Goal: Information Seeking & Learning: Learn about a topic

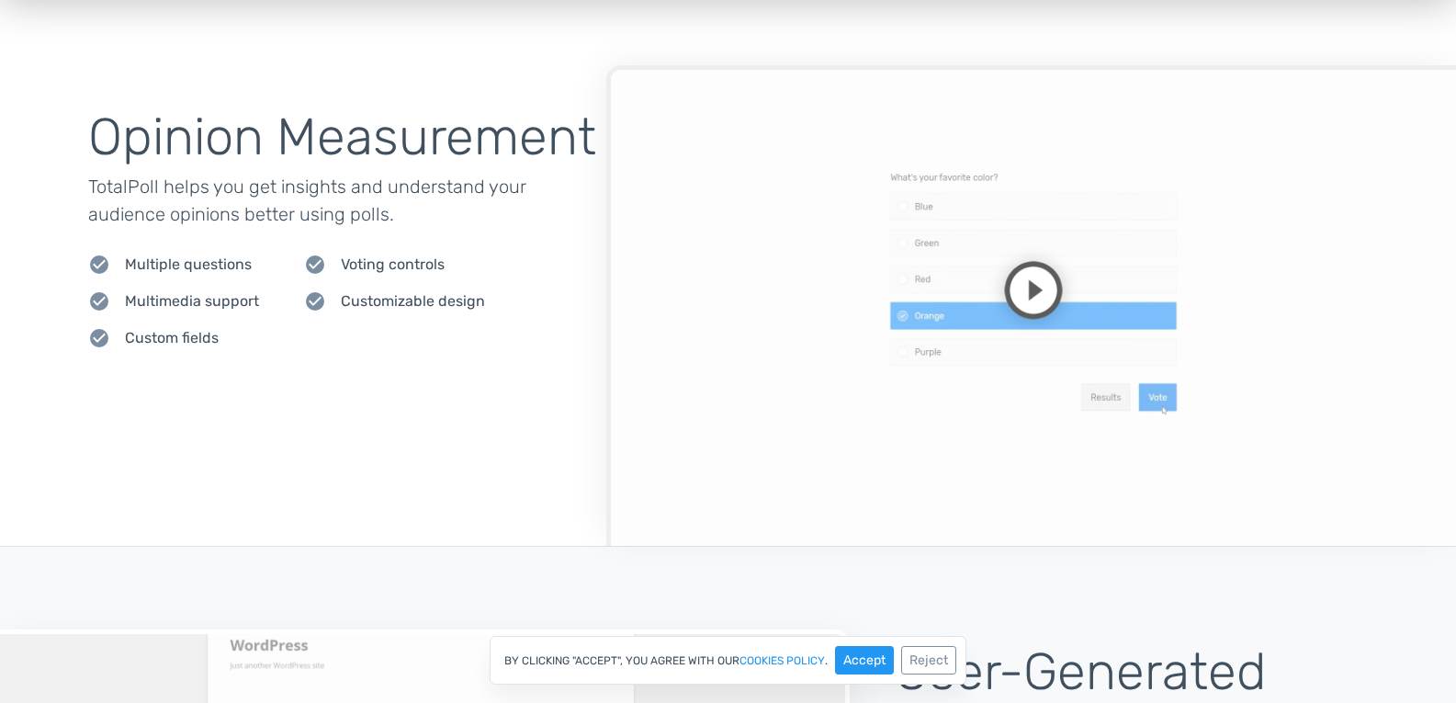
scroll to position [827, 0]
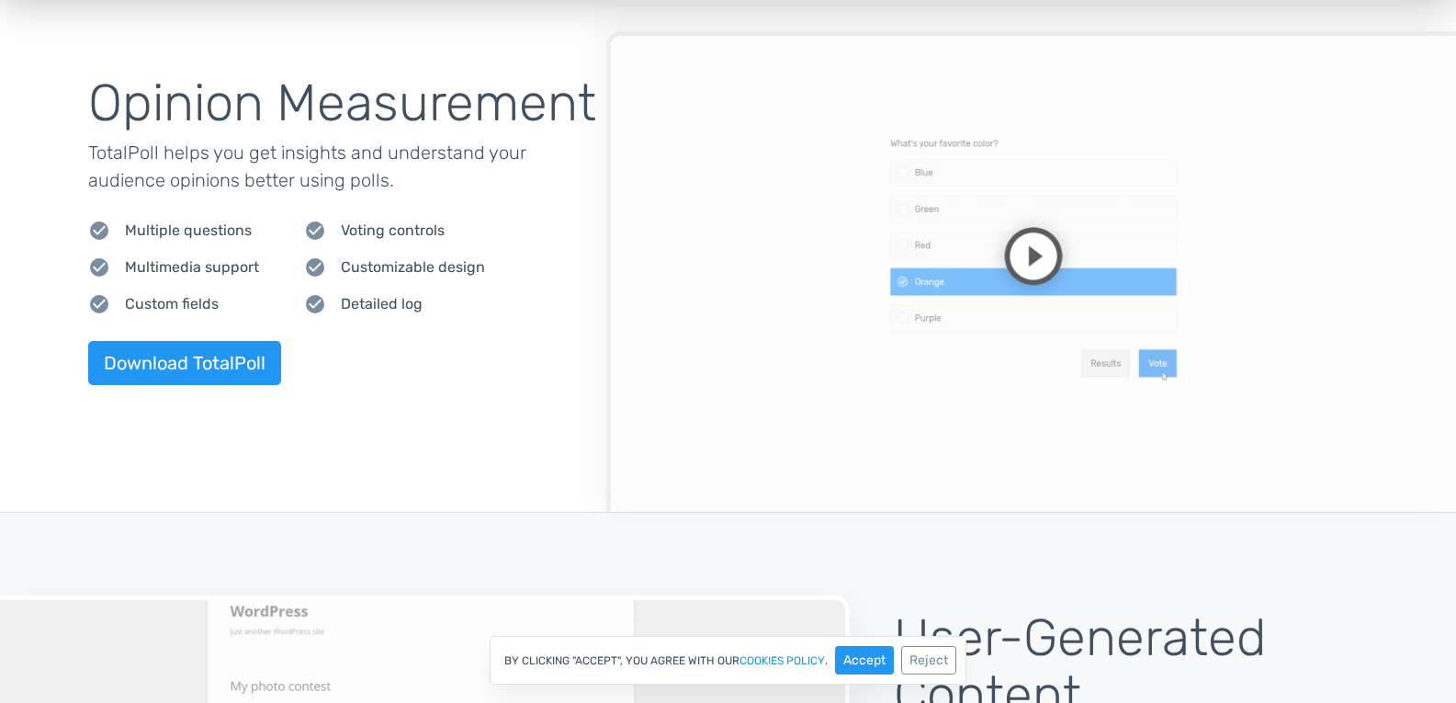
click at [1041, 248] on video at bounding box center [1031, 271] width 850 height 480
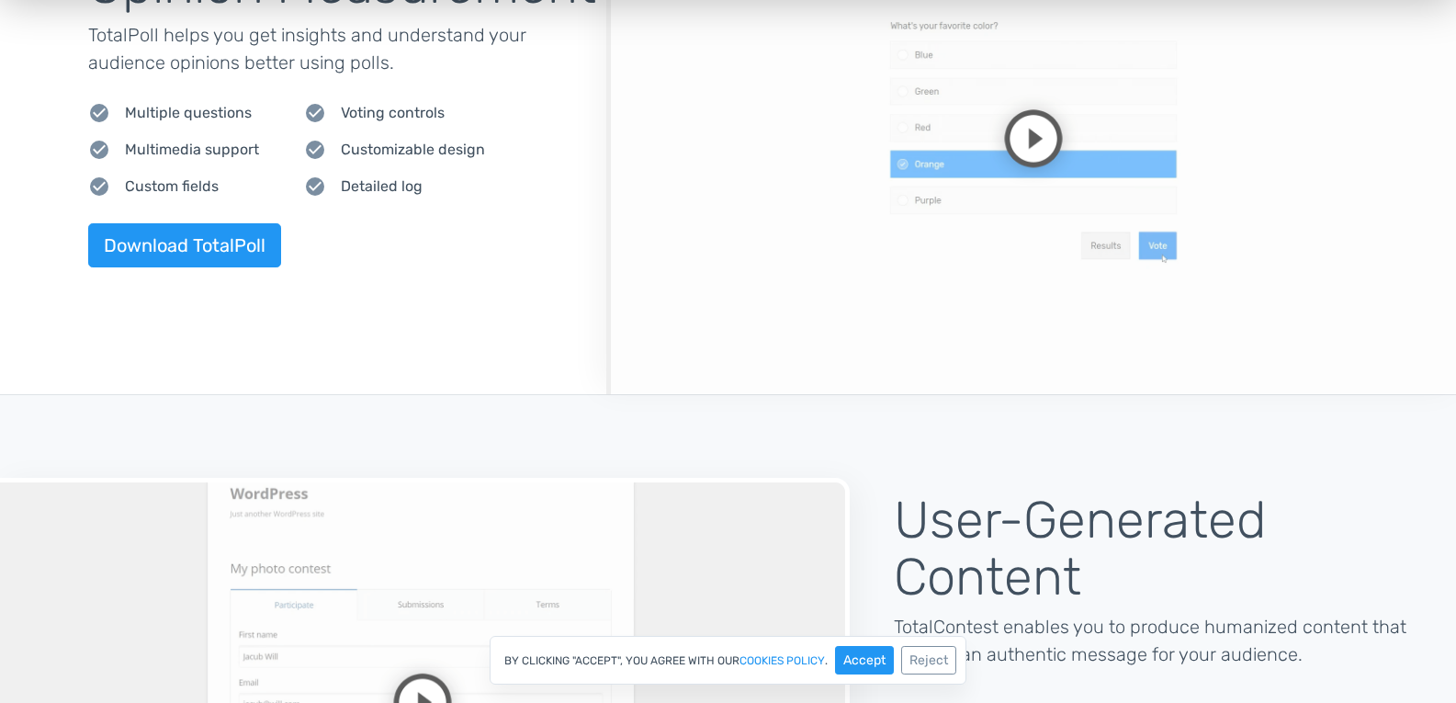
scroll to position [1103, 0]
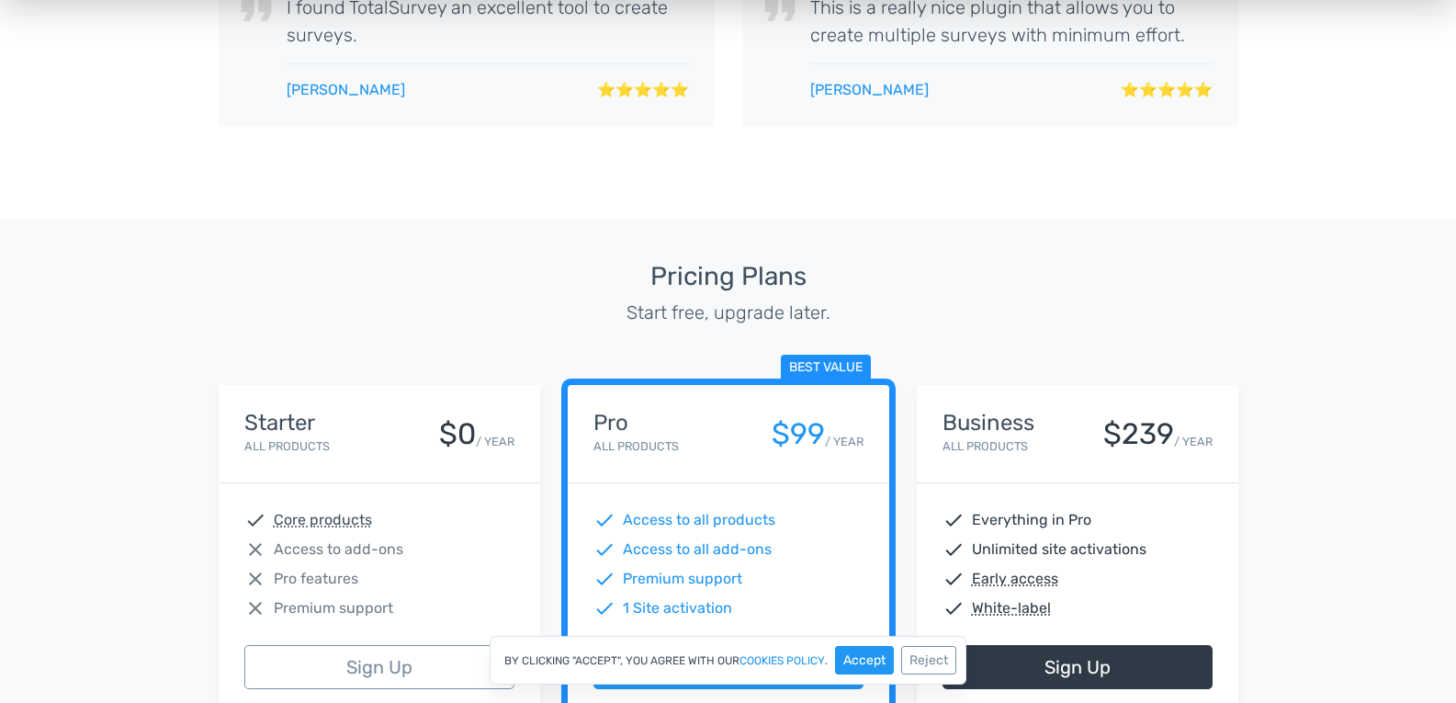
scroll to position [3951, 0]
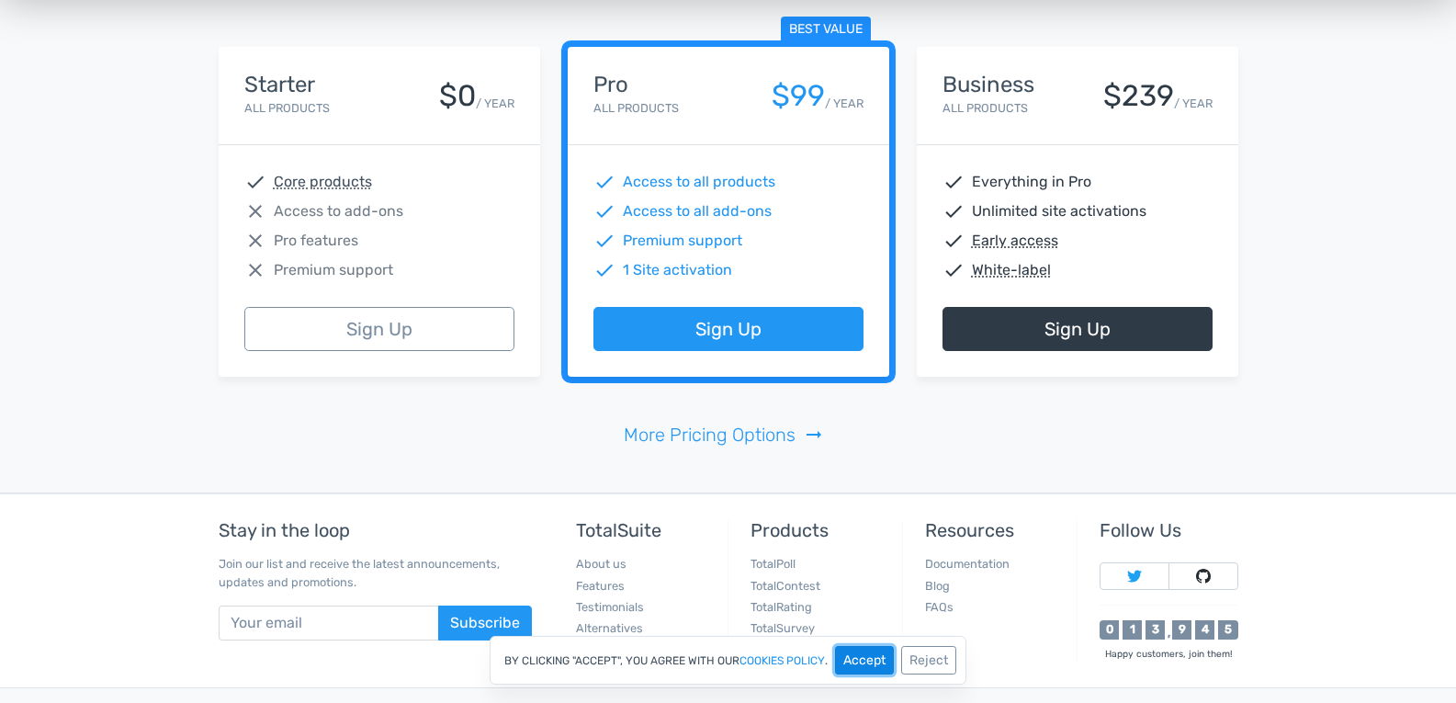
click at [868, 661] on button "Accept" at bounding box center [864, 660] width 59 height 28
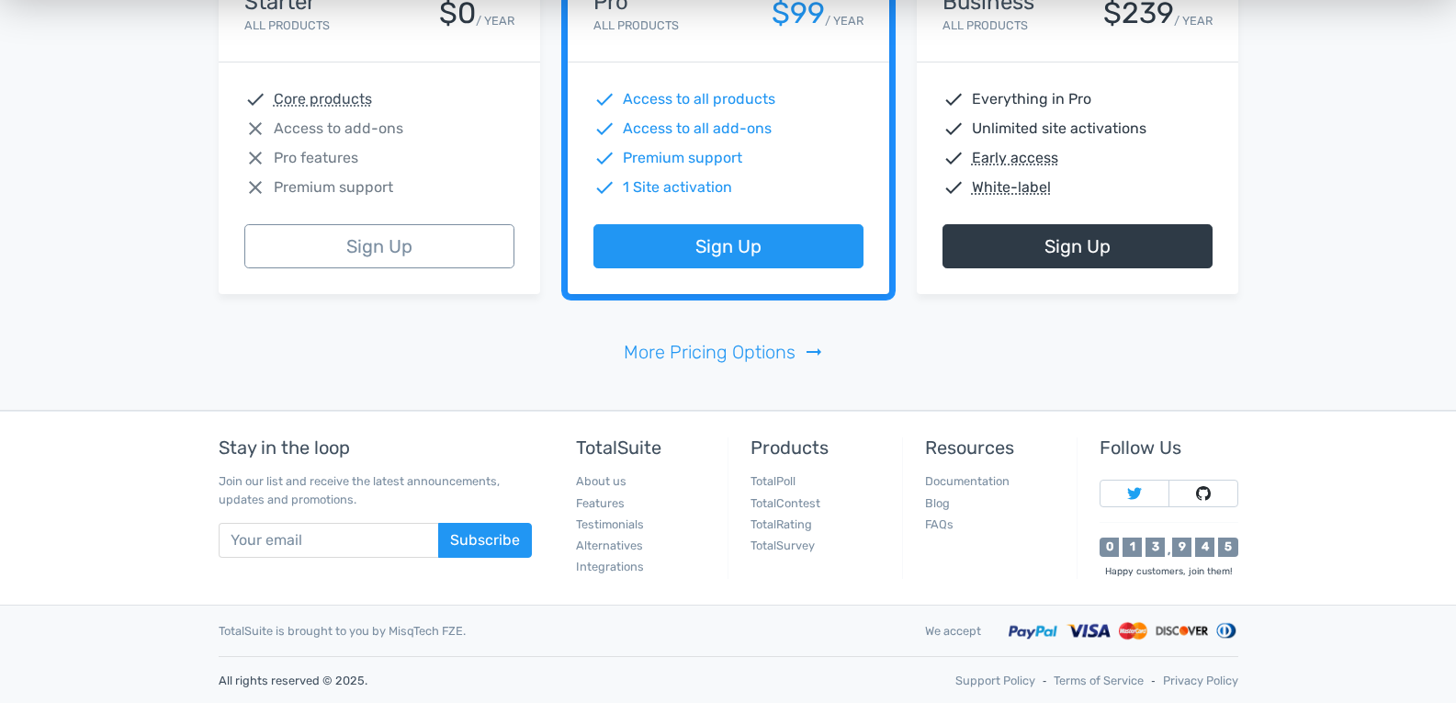
scroll to position [4034, 0]
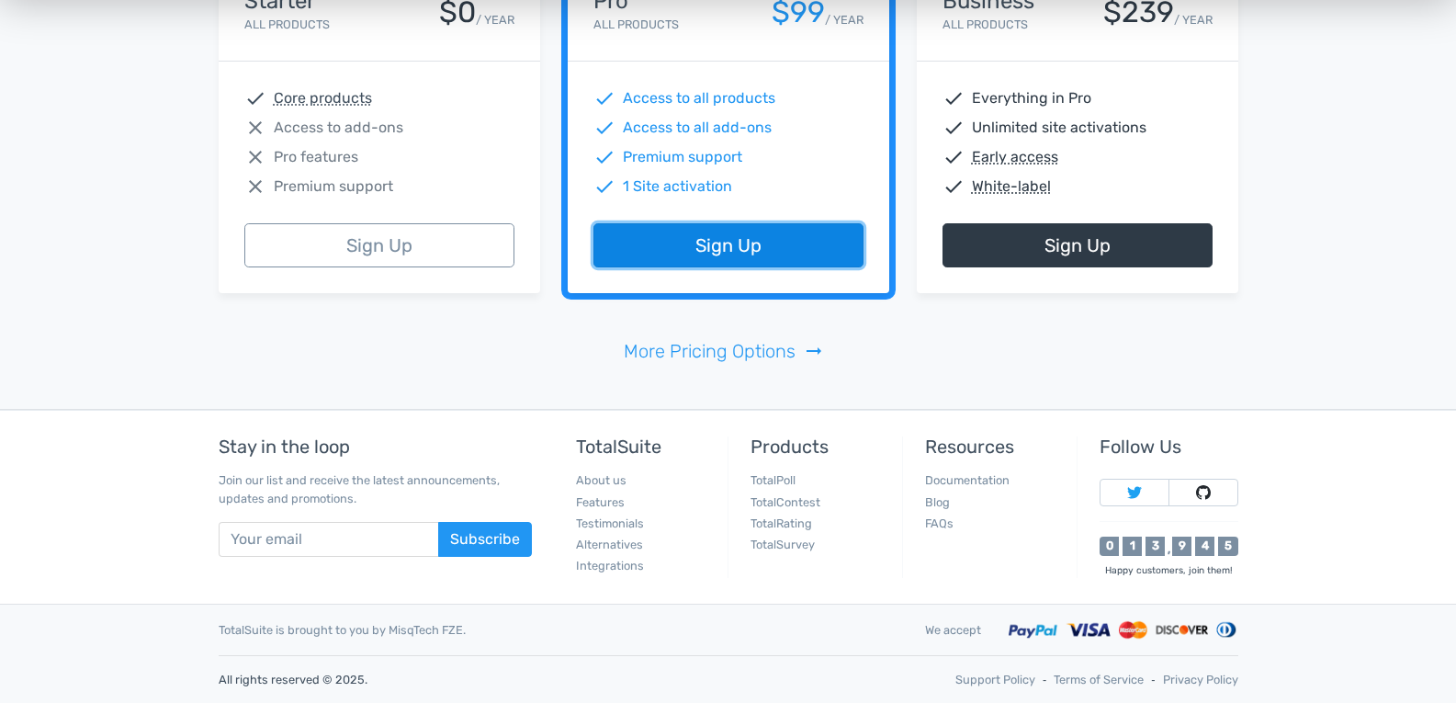
click at [756, 246] on link "Sign Up" at bounding box center [729, 245] width 270 height 44
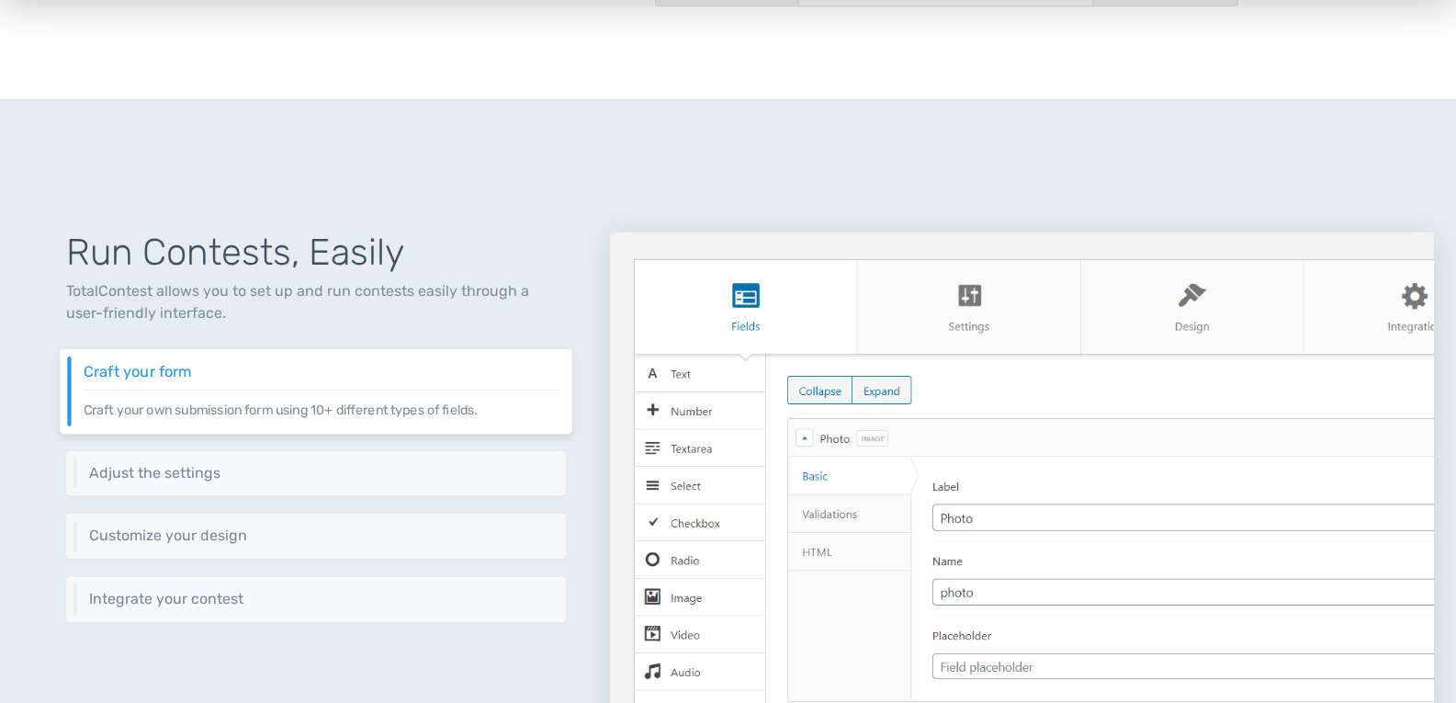
scroll to position [735, 0]
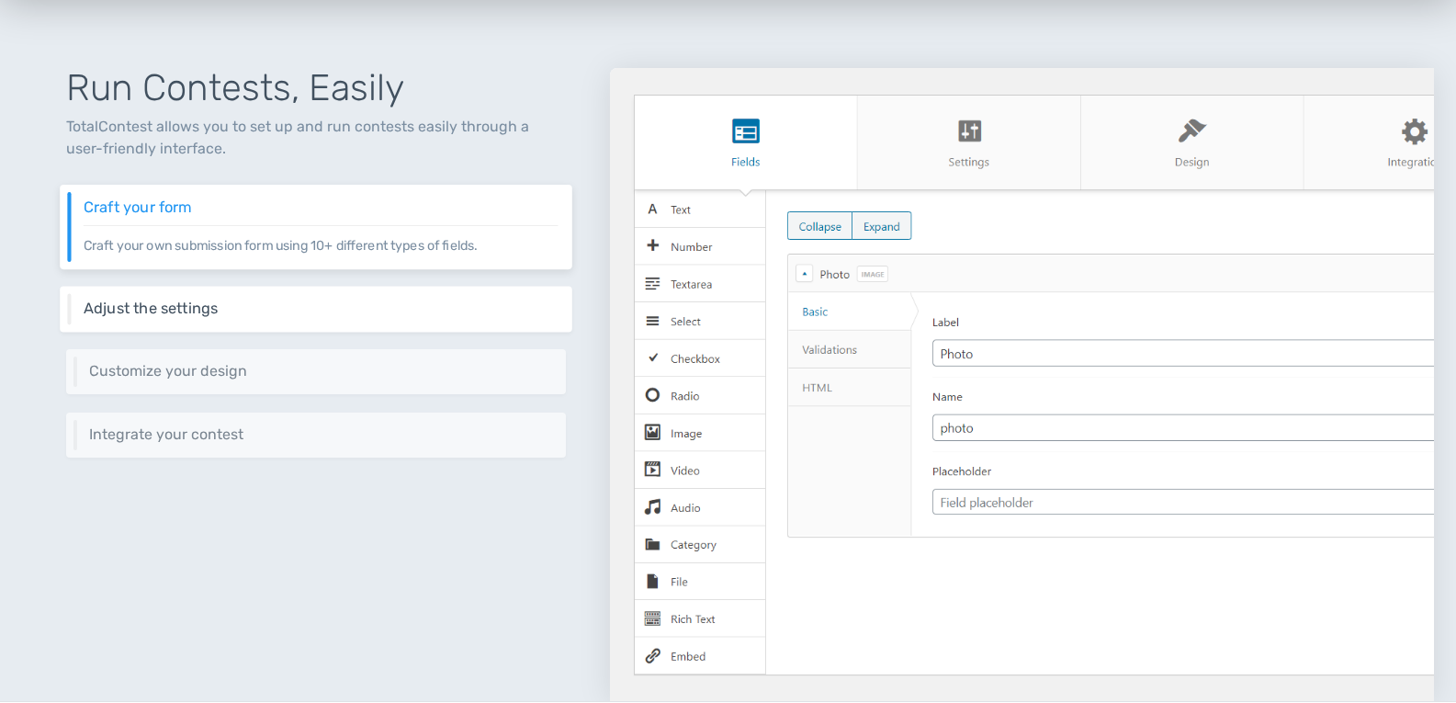
click at [310, 311] on h6 "Adjust the settings" at bounding box center [321, 308] width 475 height 17
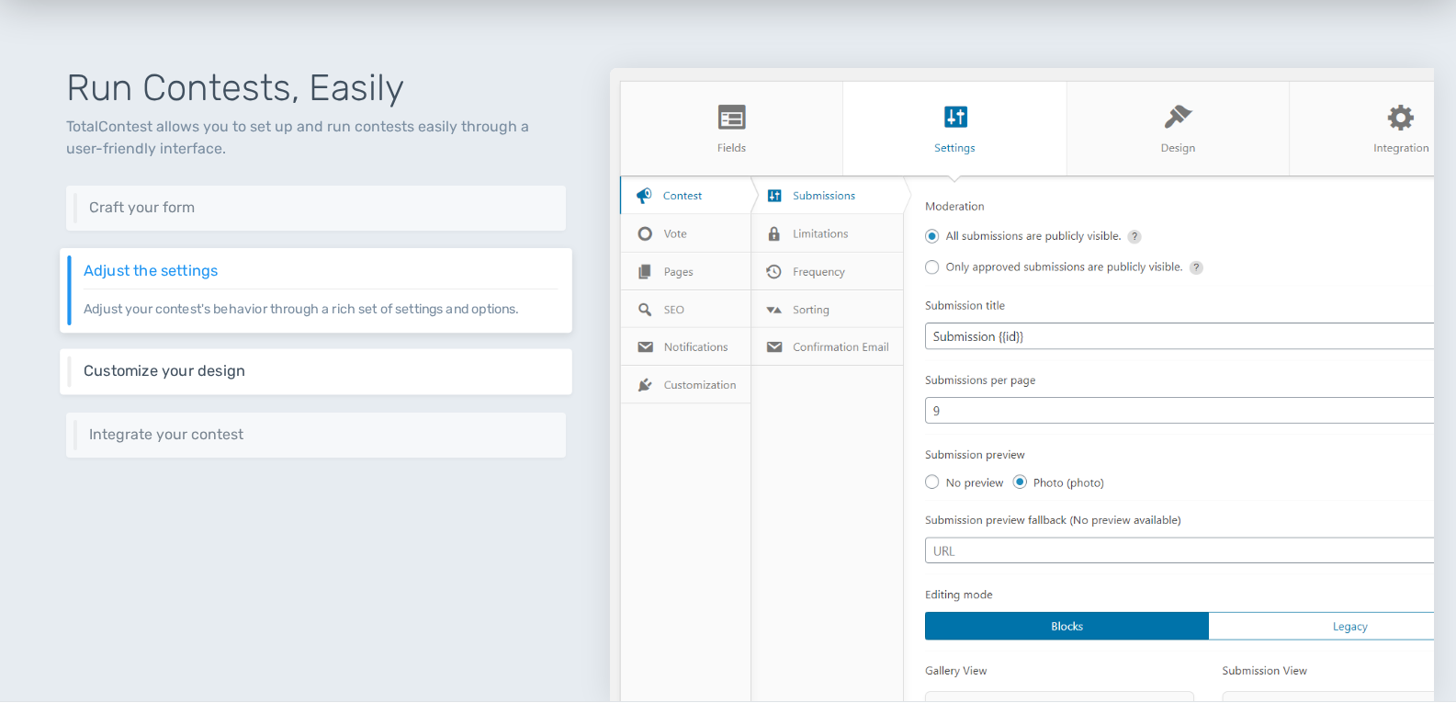
click at [348, 358] on div "Customize your design Keep your website's design consistent by customizing the …" at bounding box center [316, 372] width 513 height 46
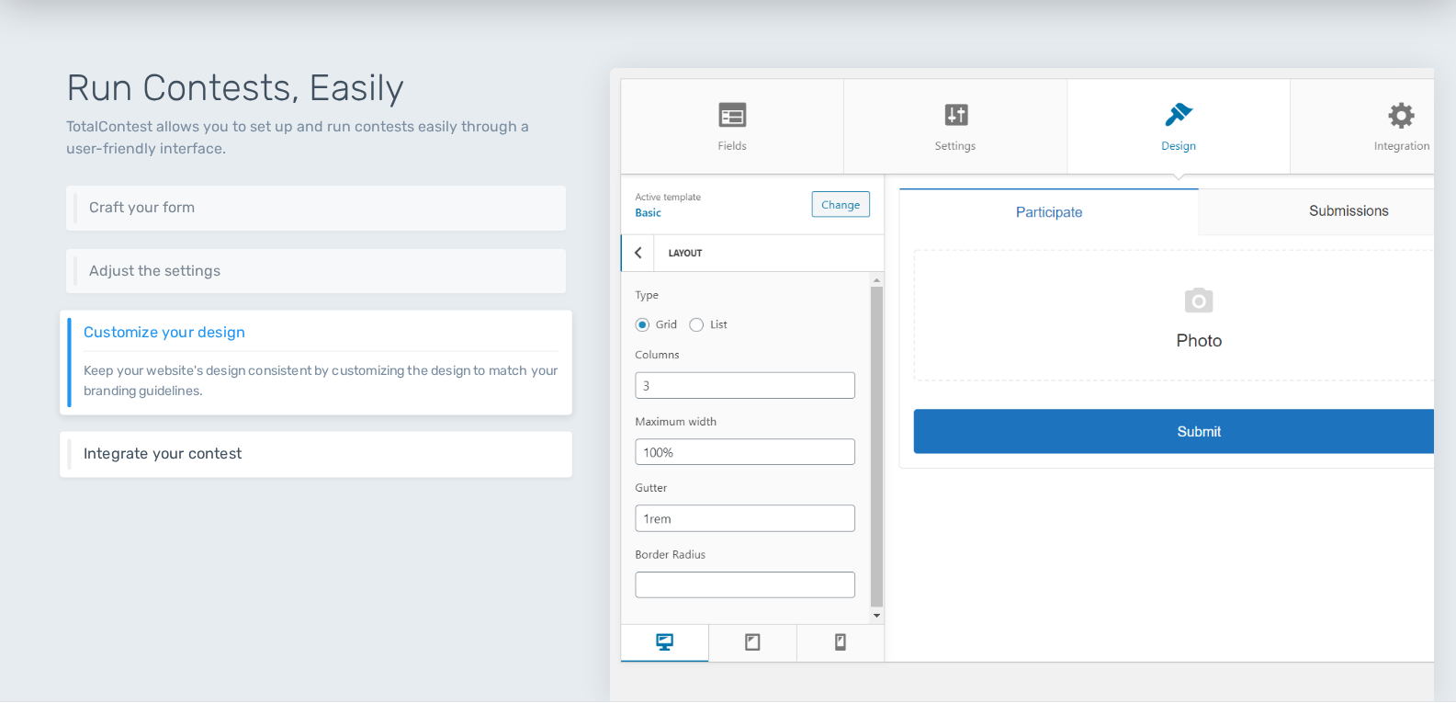
click at [374, 453] on h6 "Integrate your contest" at bounding box center [321, 454] width 475 height 17
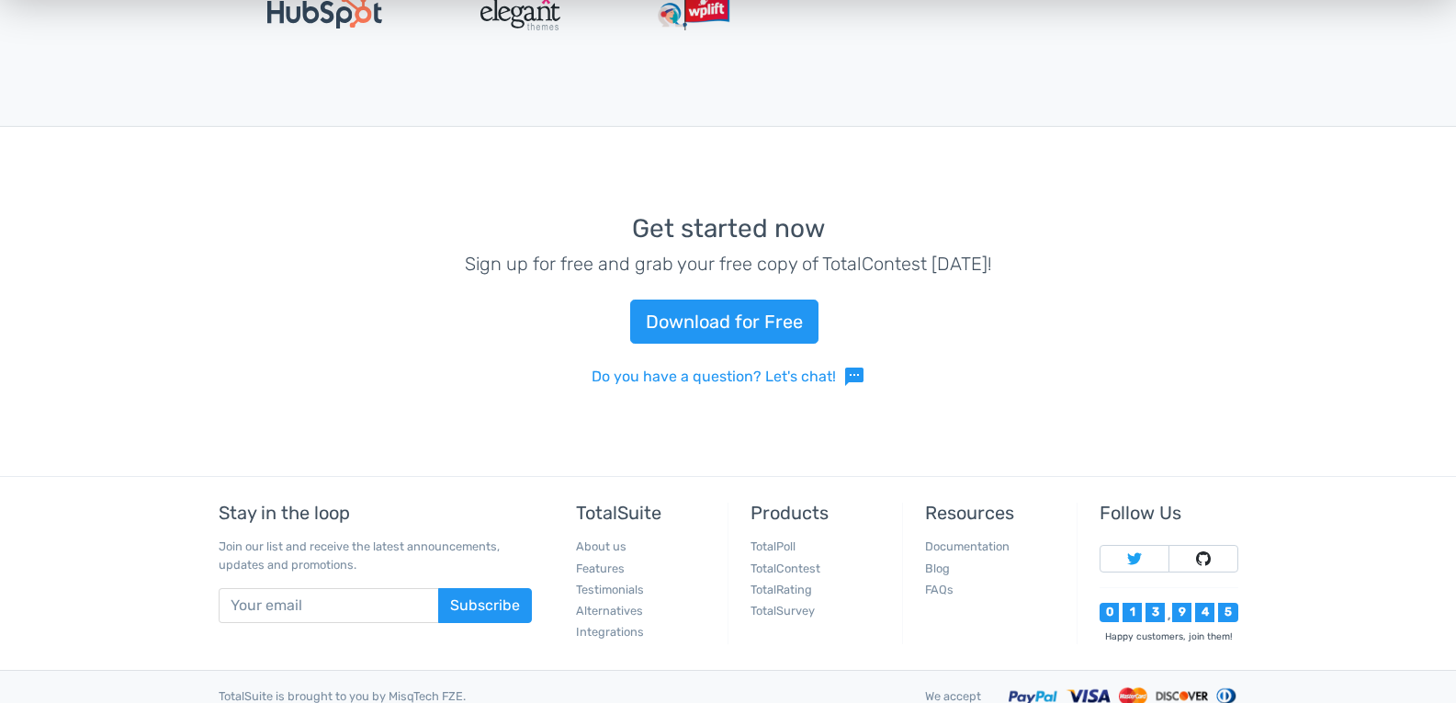
scroll to position [3943, 0]
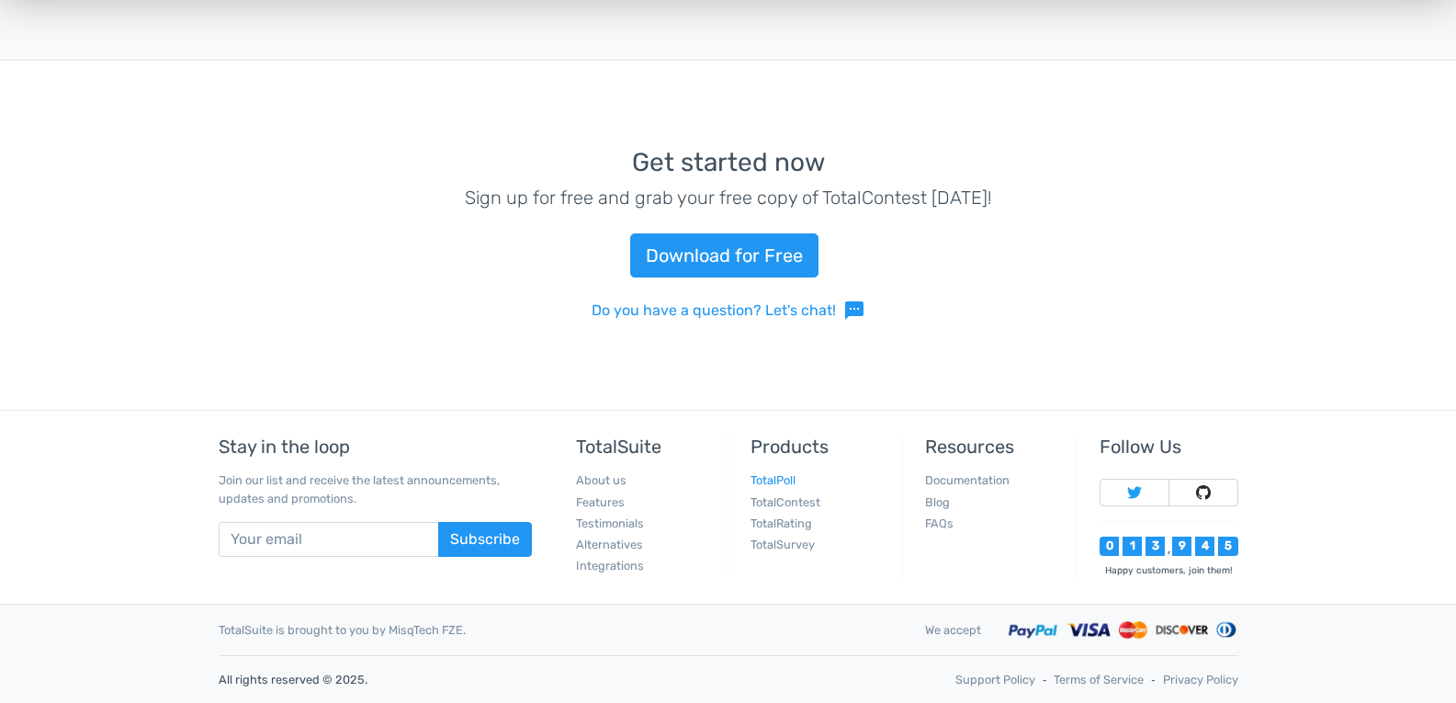
click at [782, 476] on link "TotalPoll" at bounding box center [773, 480] width 45 height 14
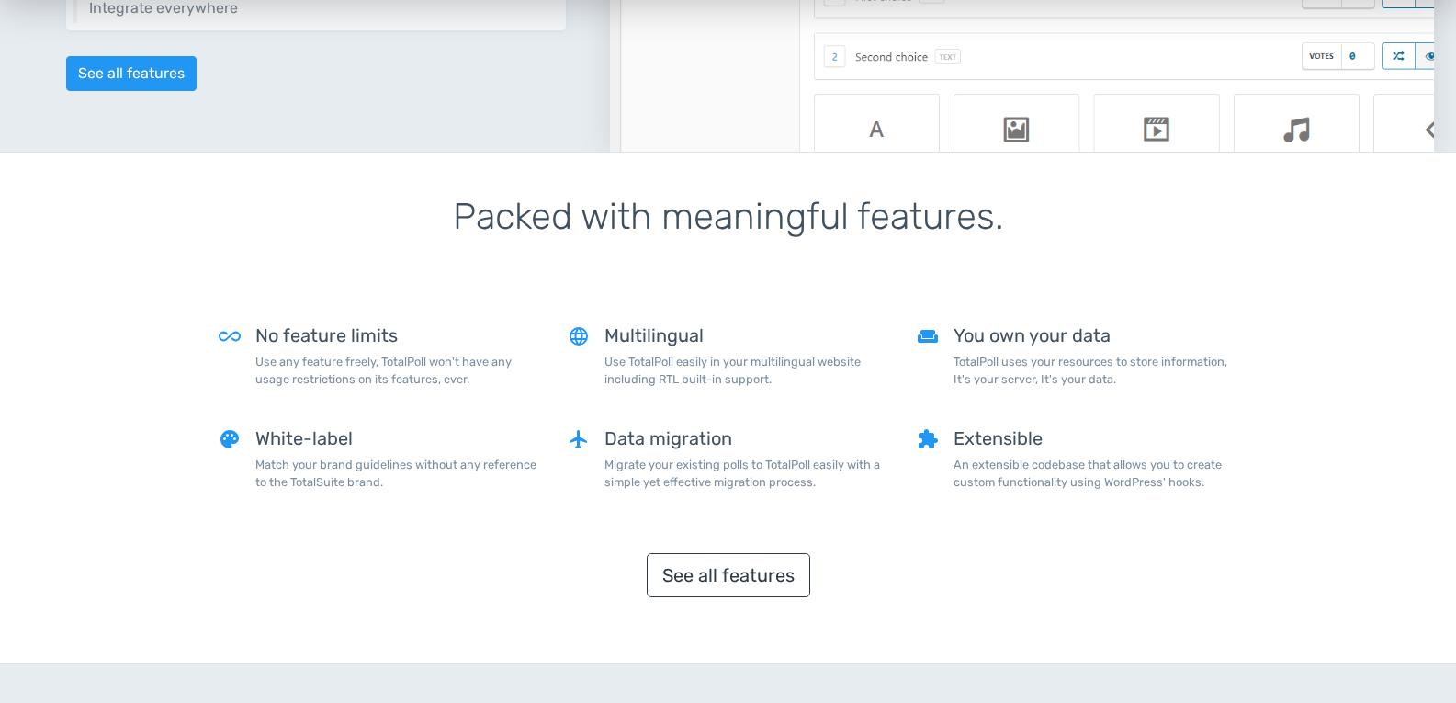
scroll to position [1470, 0]
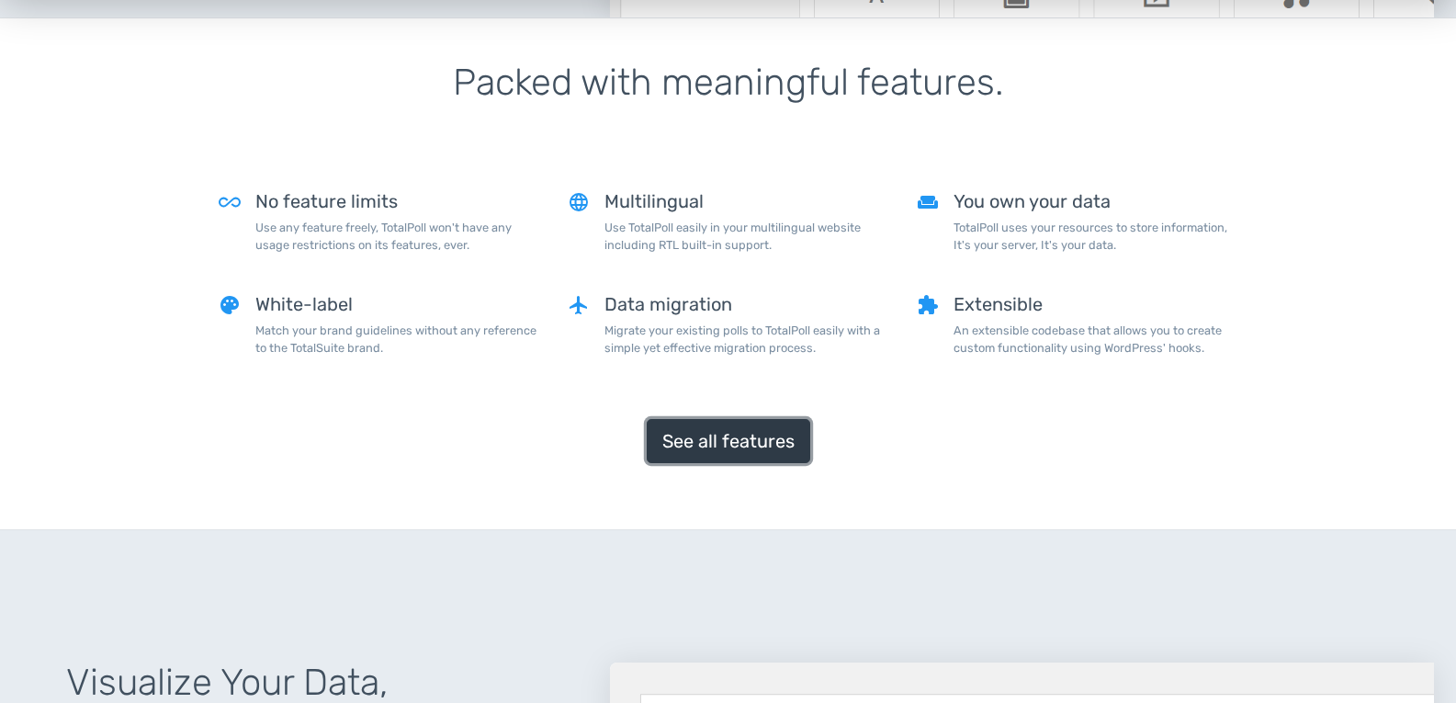
click at [737, 444] on link "See all features" at bounding box center [729, 441] width 164 height 44
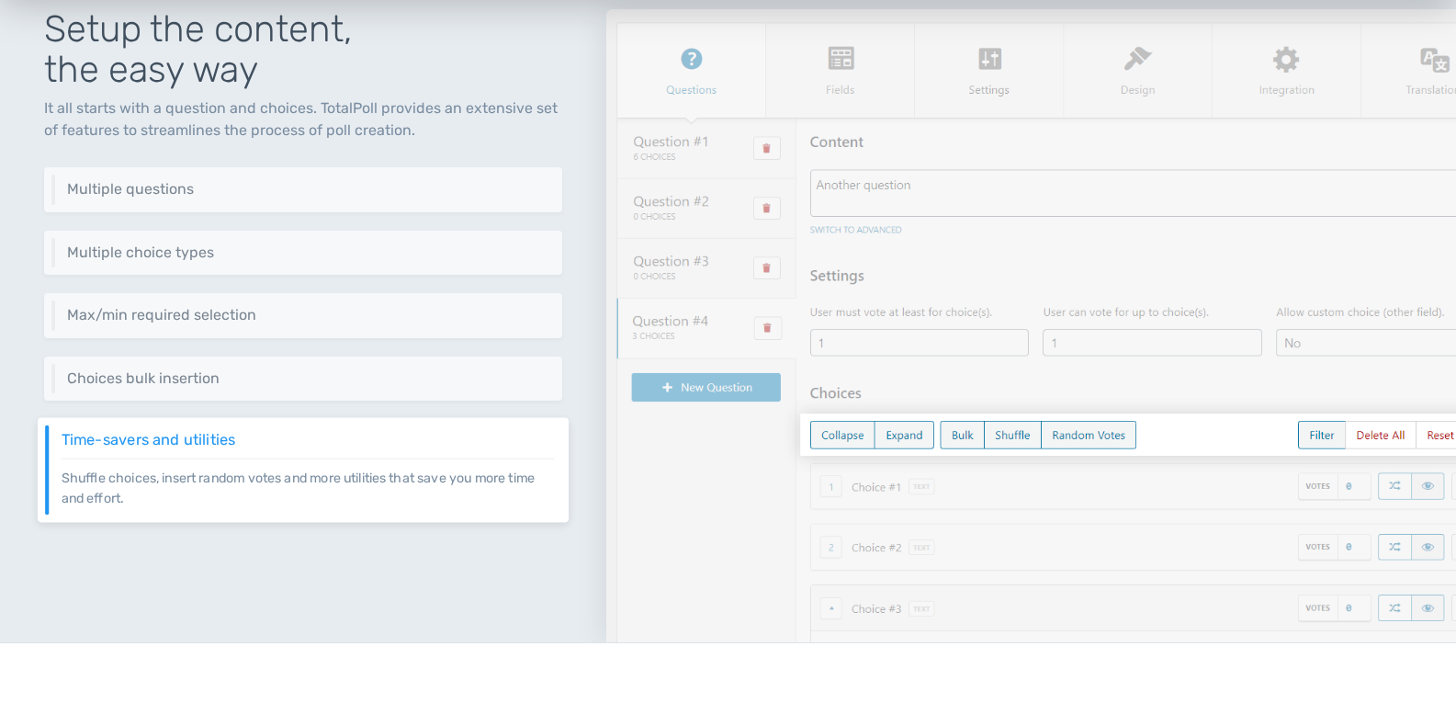
scroll to position [368, 0]
